Goal: Information Seeking & Learning: Find specific fact

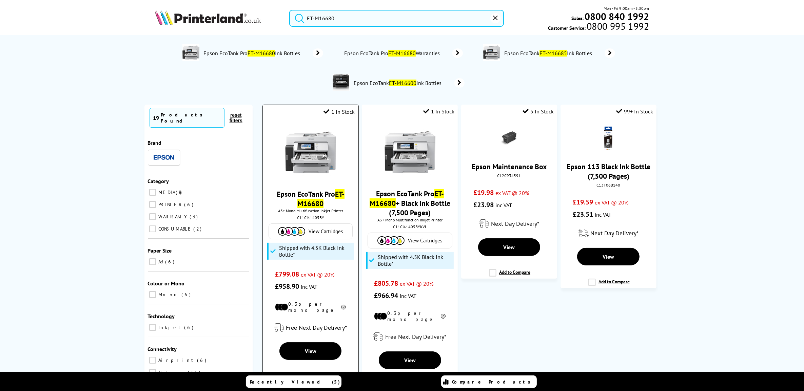
type input "ET-M16680"
click at [306, 199] on link "Epson EcoTank Pro ET-M16680" at bounding box center [311, 198] width 68 height 19
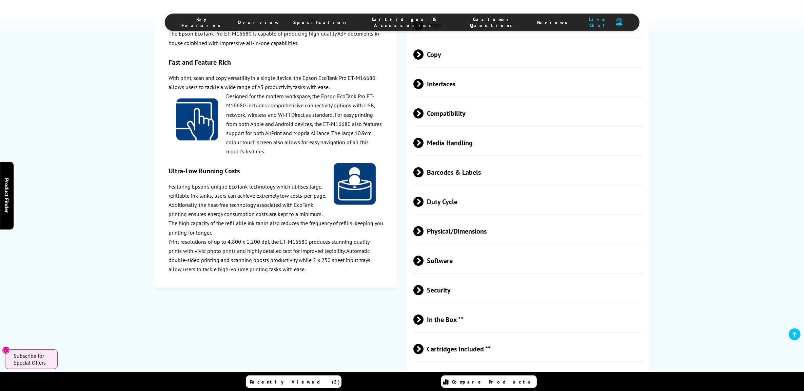
scroll to position [921, 0]
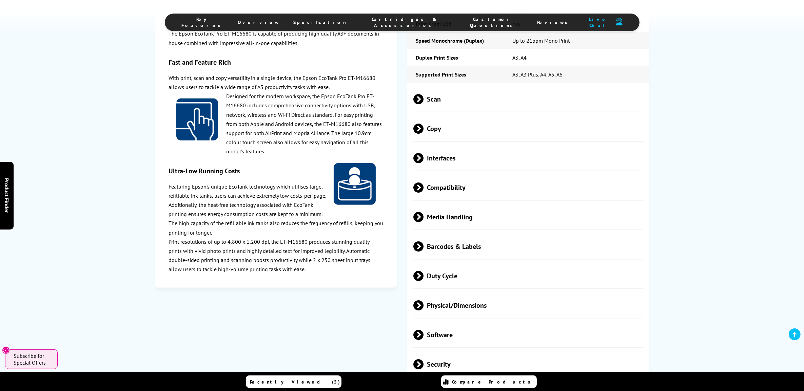
click at [502, 112] on span "Scan" at bounding box center [527, 98] width 229 height 25
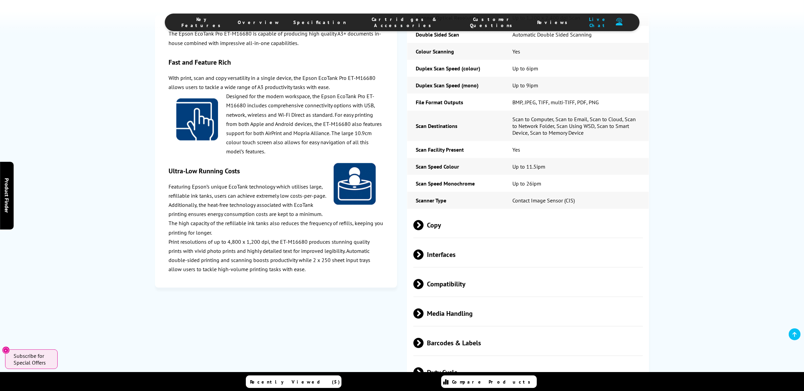
scroll to position [1038, 0]
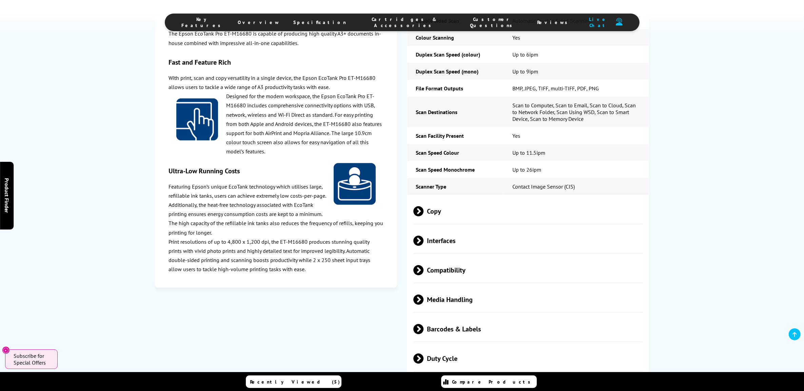
click at [487, 224] on span "Copy" at bounding box center [527, 211] width 229 height 25
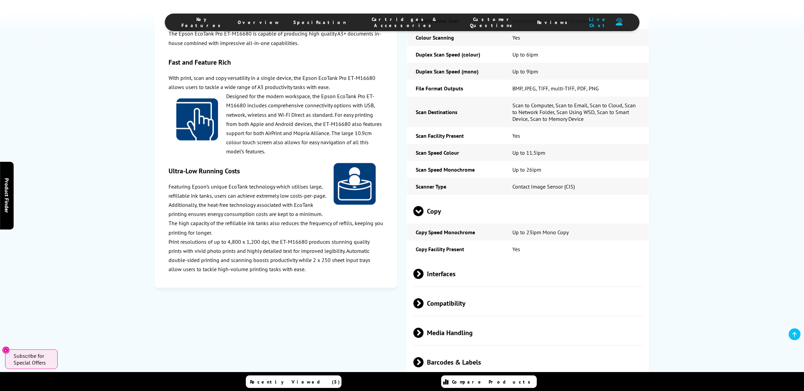
drag, startPoint x: 530, startPoint y: 297, endPoint x: 542, endPoint y: 297, distance: 12.5
click at [530, 287] on span "Interfaces" at bounding box center [527, 273] width 229 height 25
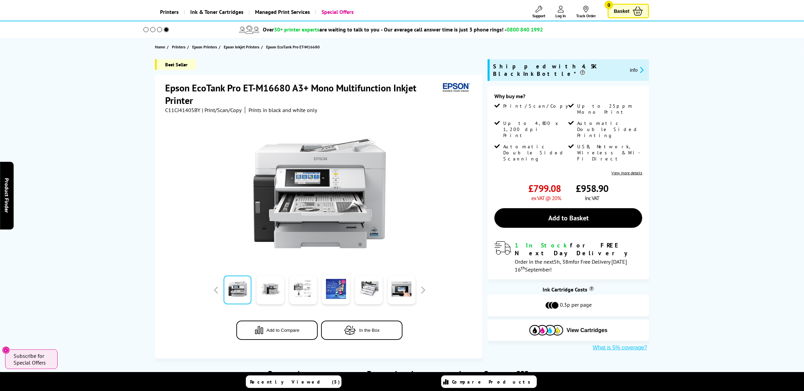
scroll to position [0, 0]
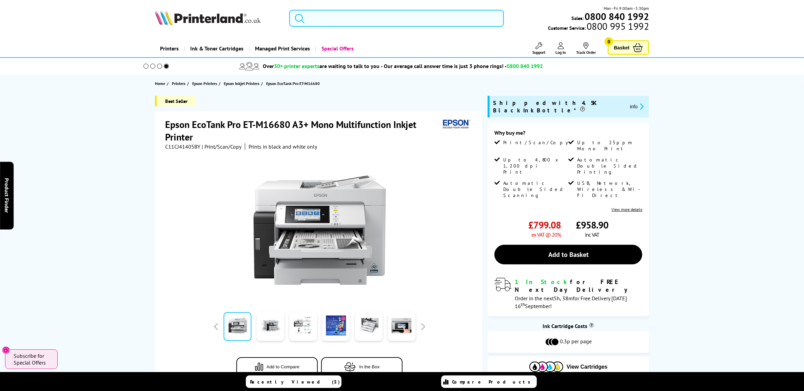
drag, startPoint x: 321, startPoint y: 16, endPoint x: 328, endPoint y: 11, distance: 9.4
click at [321, 16] on input "search" at bounding box center [396, 18] width 214 height 17
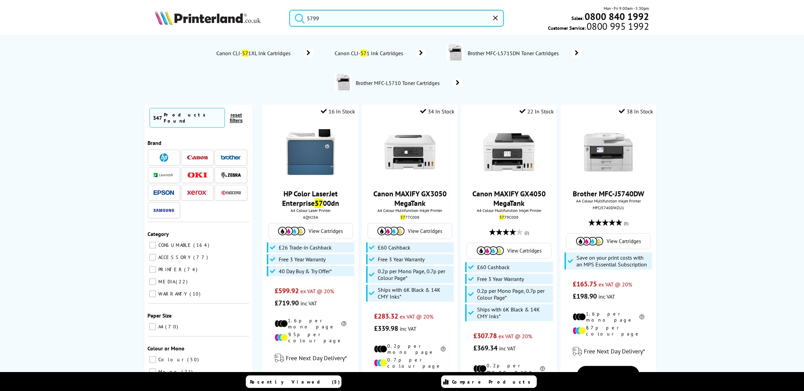
type input "5799"
click at [289, 10] on button "submit" at bounding box center [297, 17] width 17 height 15
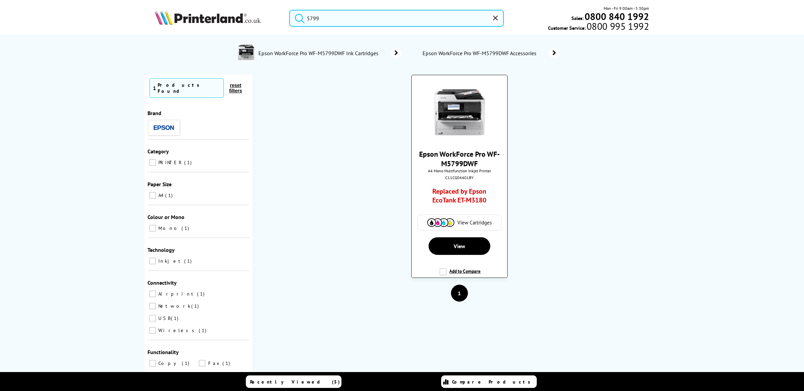
click at [460, 164] on link "Epson WorkForce Pro WF-M5799DWF" at bounding box center [459, 158] width 81 height 19
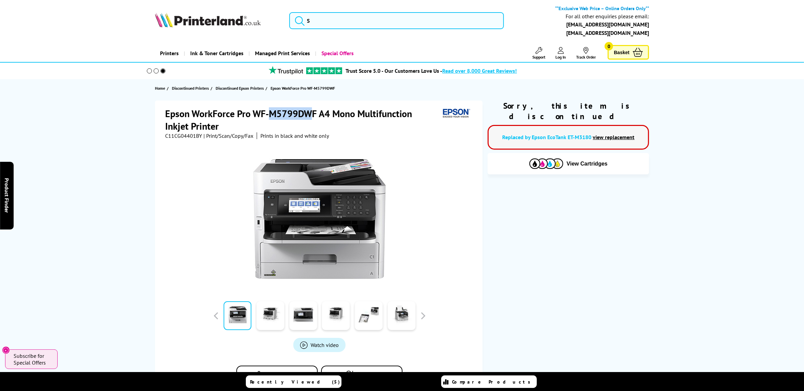
drag, startPoint x: 271, startPoint y: 110, endPoint x: 308, endPoint y: 113, distance: 36.7
click at [308, 113] on h1 "Epson WorkForce Pro WF-M5799DWF A4 Mono Multifunction Inkjet Printer" at bounding box center [302, 119] width 275 height 25
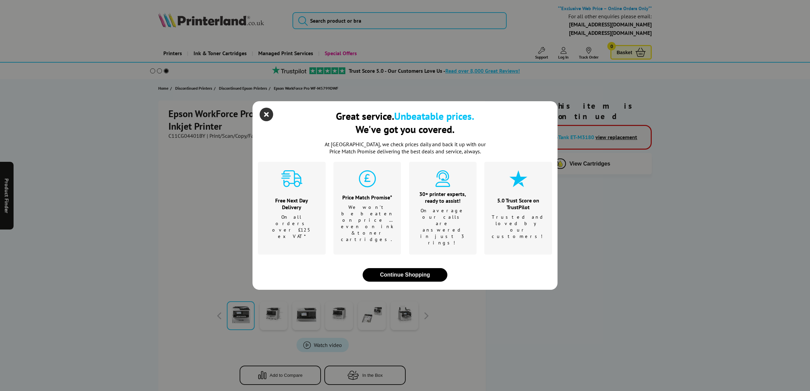
click at [267, 121] on icon "close modal" at bounding box center [267, 115] width 14 height 14
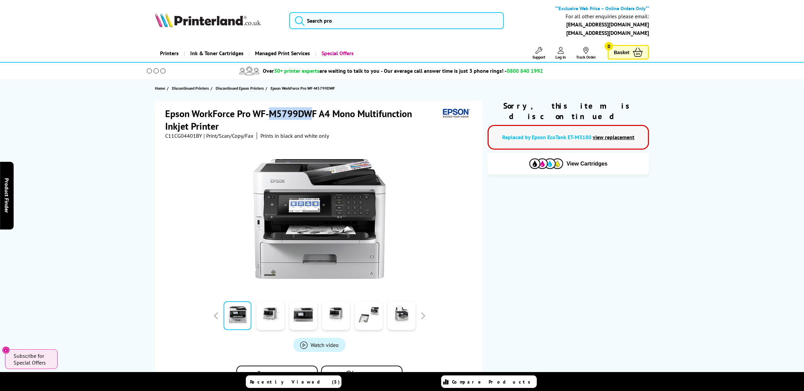
copy h1 "M5799DW"
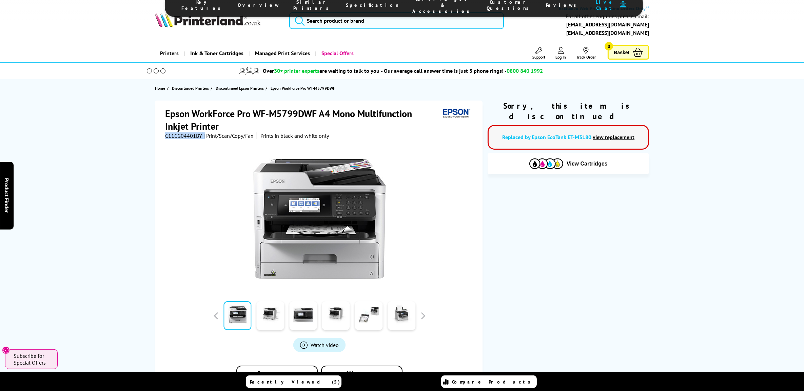
drag, startPoint x: 204, startPoint y: 137, endPoint x: 141, endPoint y: 136, distance: 63.1
click at [141, 136] on div "Epson WorkForce Pro WF-M5799DWF A4 Mono Multifunction Inkjet Printer C11CG04401…" at bounding box center [402, 252] width 542 height 303
copy div "C11CG04401BY"
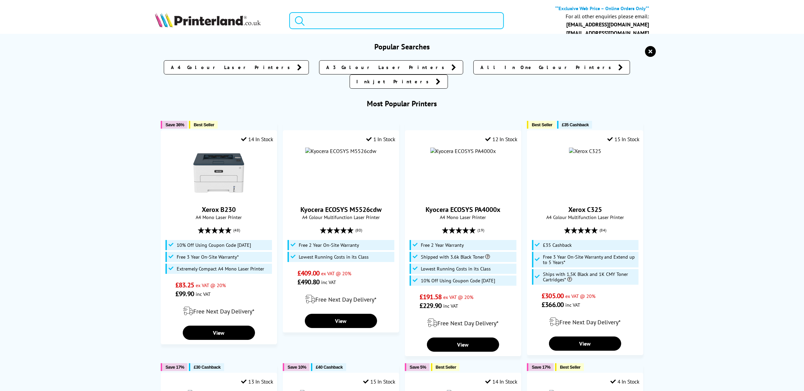
click at [334, 19] on input "search" at bounding box center [396, 20] width 214 height 17
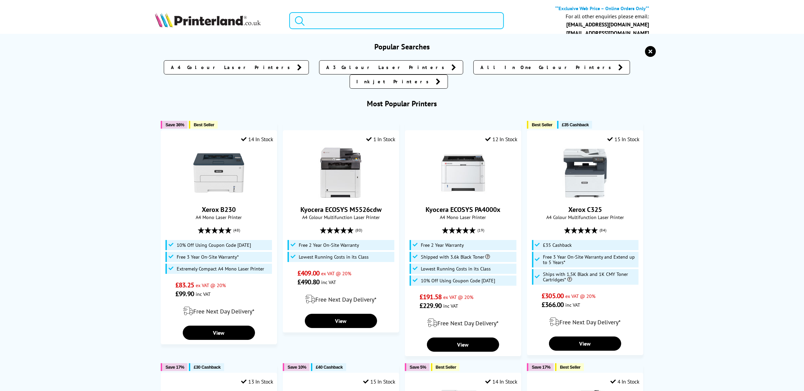
click at [347, 19] on input "search" at bounding box center [396, 20] width 214 height 17
paste input "WF-M20590"
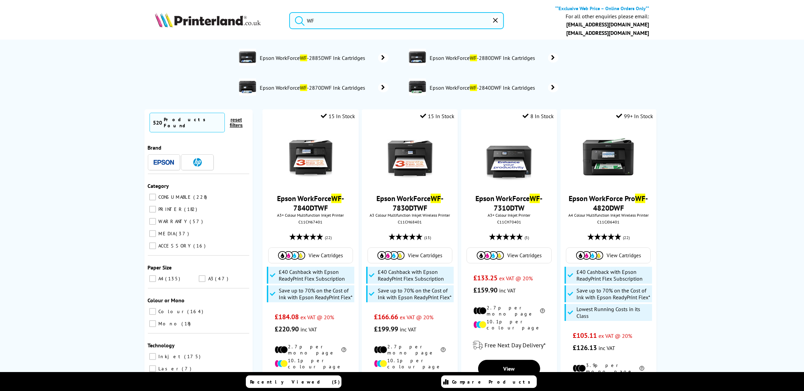
type input "W"
